Goal: Task Accomplishment & Management: Complete application form

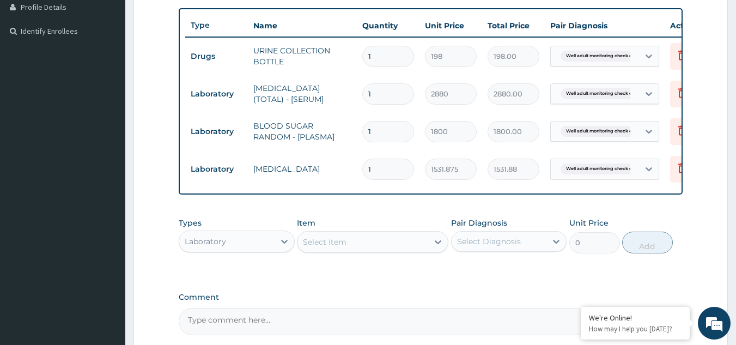
scroll to position [279, 0]
click at [394, 251] on div "Select Item" at bounding box center [362, 241] width 131 height 17
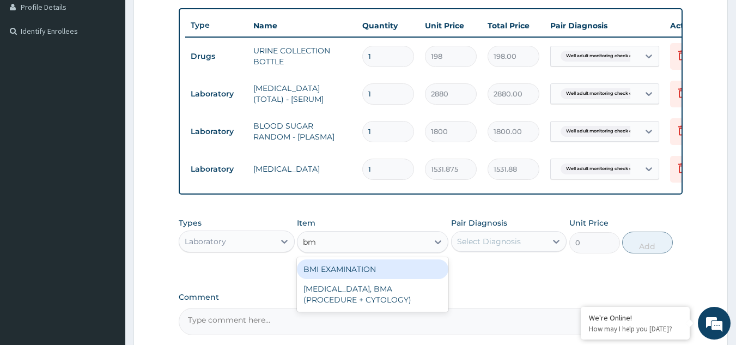
type input "bmi"
type input "1225.5"
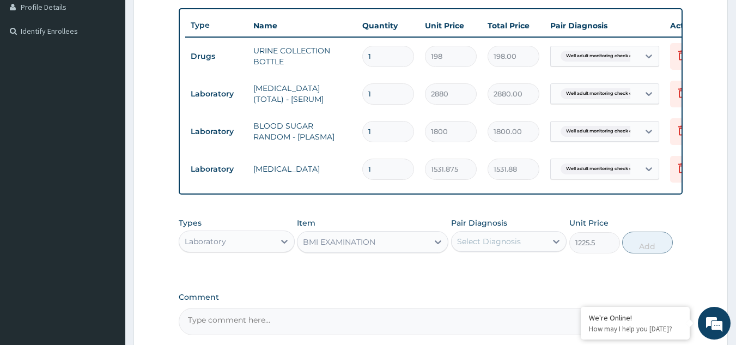
click at [504, 242] on div "Select Diagnosis" at bounding box center [499, 241] width 95 height 17
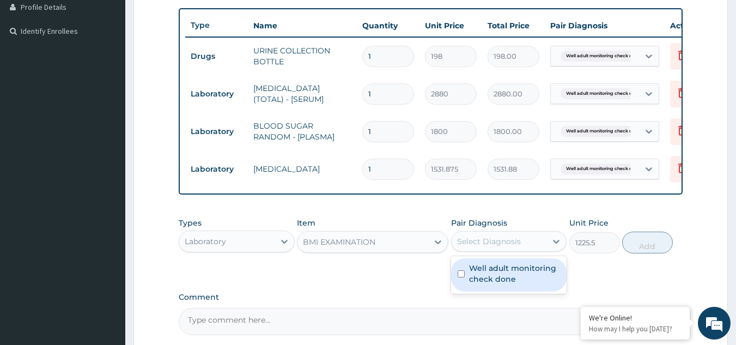
click at [495, 284] on label "Well adult monitoring check done" at bounding box center [515, 274] width 92 height 22
checkbox input "true"
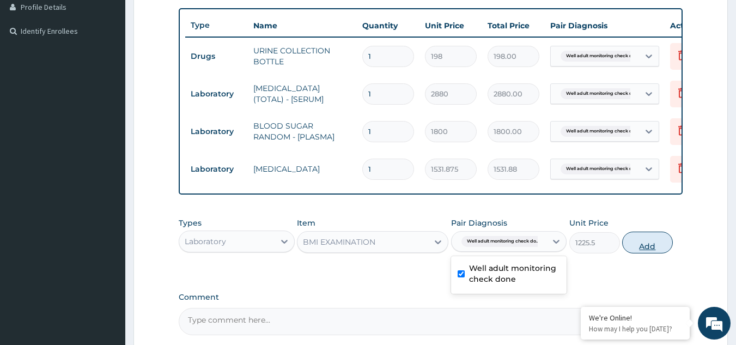
click at [667, 245] on button "Add" at bounding box center [647, 243] width 51 height 22
type input "0"
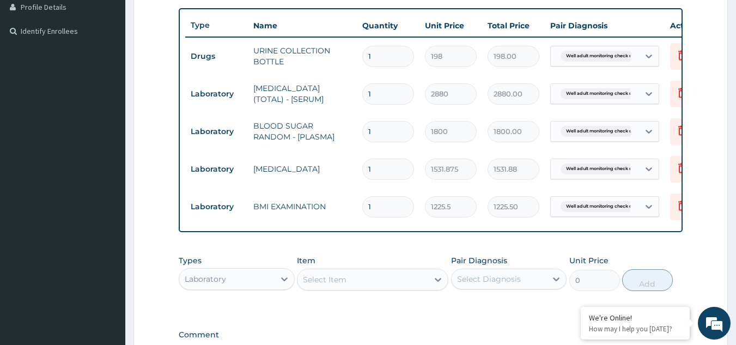
click at [665, 249] on div "PA Code / Prescription Code Enter Code(Secondary Care Only) Encounter Date 06-0…" at bounding box center [431, 99] width 504 height 548
click at [378, 288] on div "Select Item" at bounding box center [362, 279] width 131 height 17
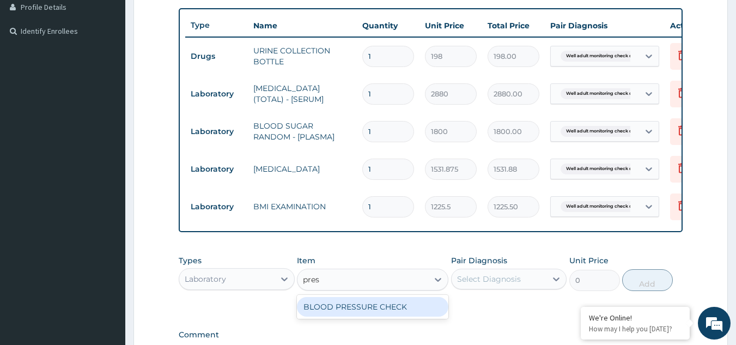
type input "press"
type input "1225.5"
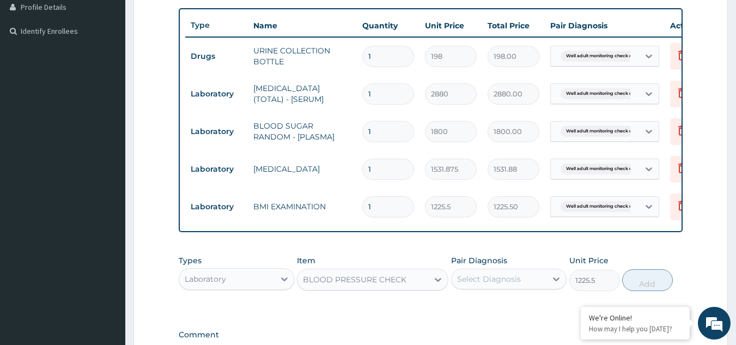
click at [523, 287] on div "Select Diagnosis" at bounding box center [499, 278] width 95 height 17
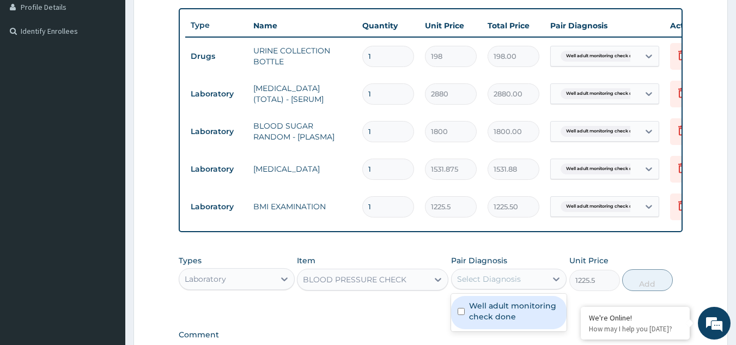
click at [514, 317] on label "Well adult monitoring check done" at bounding box center [515, 311] width 92 height 22
checkbox input "true"
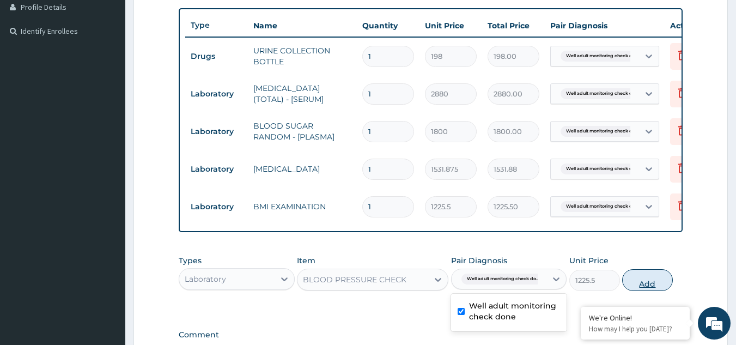
click at [635, 285] on button "Add" at bounding box center [647, 280] width 51 height 22
type input "0"
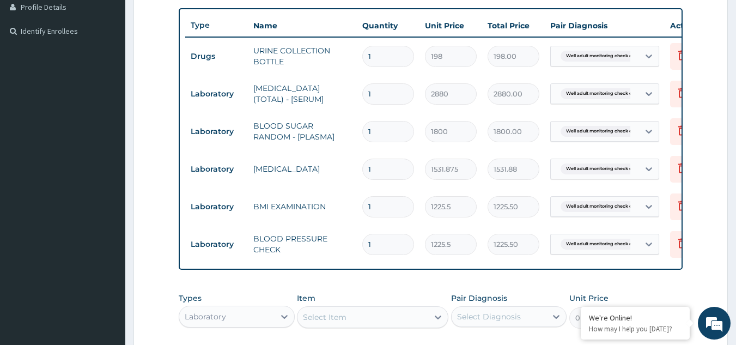
click at [386, 322] on div "Select Item" at bounding box center [362, 316] width 131 height 17
type input "phys"
type input "1225.5"
click at [473, 322] on div "Select Diagnosis" at bounding box center [489, 316] width 64 height 11
checkbox input "true"
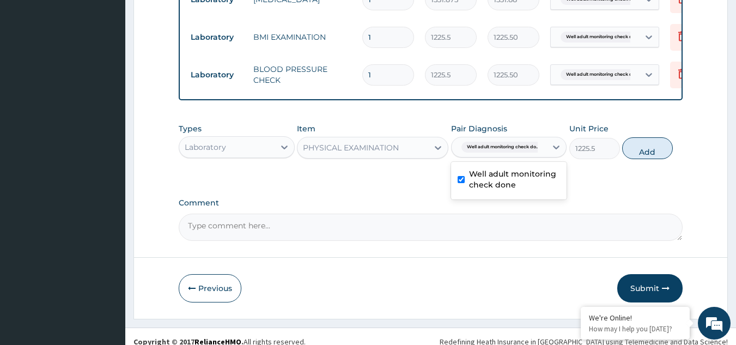
scroll to position [467, 0]
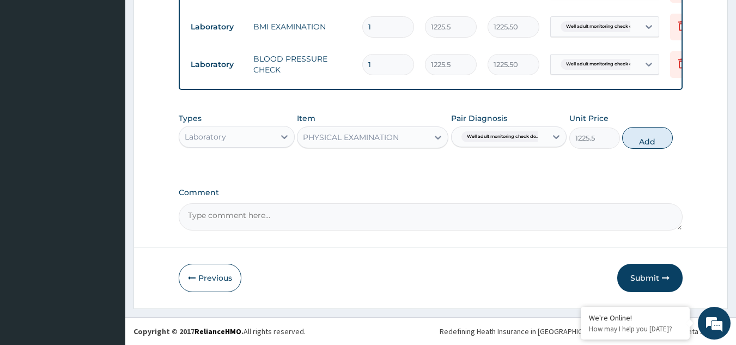
drag, startPoint x: 663, startPoint y: 281, endPoint x: 663, endPoint y: 247, distance: 33.8
click at [649, 148] on button "Add" at bounding box center [647, 138] width 51 height 22
type input "0"
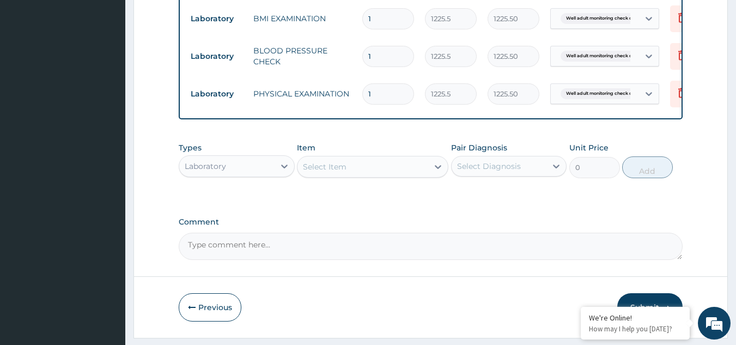
scroll to position [505, 0]
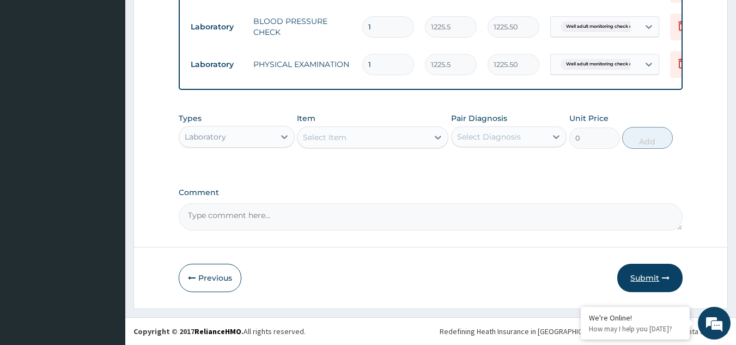
click at [651, 284] on button "Submit" at bounding box center [649, 278] width 65 height 28
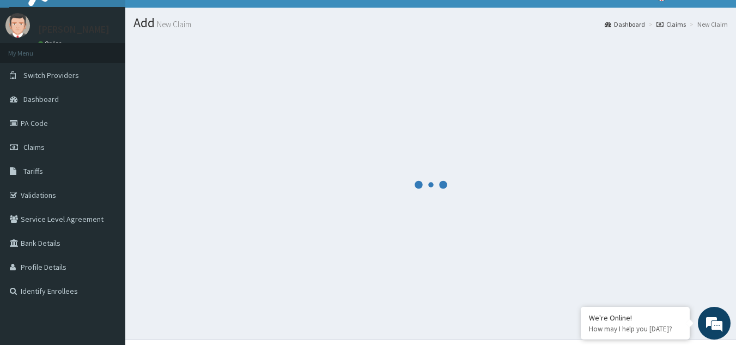
scroll to position [0, 0]
